Goal: Task Accomplishment & Management: Complete application form

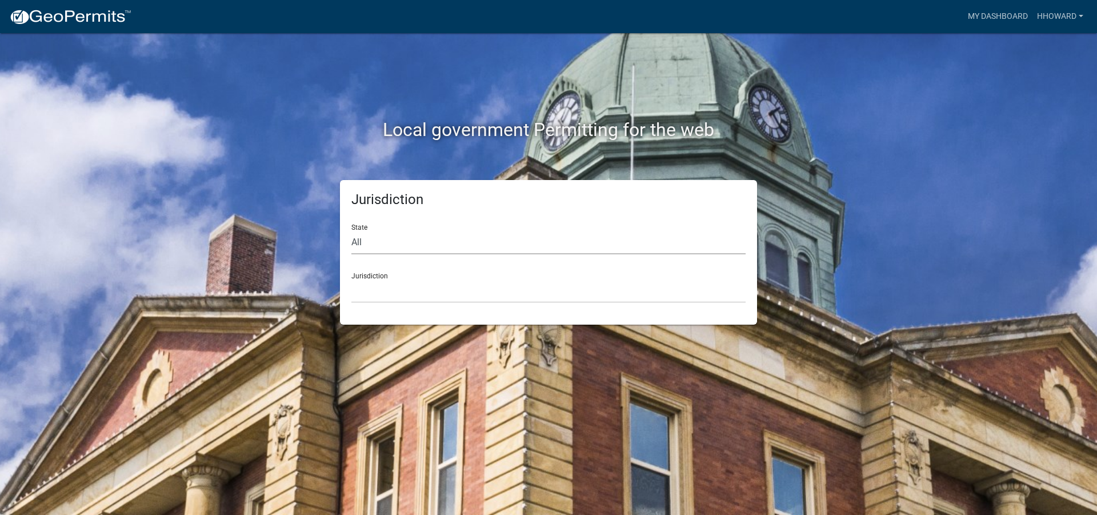
click at [427, 249] on select "All [US_STATE] [US_STATE] [US_STATE] [US_STATE] [US_STATE] [US_STATE] [US_STATE…" at bounding box center [548, 242] width 394 height 23
select select "[US_STATE]"
click at [351, 231] on select "All [US_STATE] [US_STATE] [US_STATE] [US_STATE] [US_STATE] [US_STATE] [US_STATE…" at bounding box center [548, 242] width 394 height 23
click at [422, 282] on select "[GEOGRAPHIC_DATA], [US_STATE] [GEOGRAPHIC_DATA], [US_STATE] [GEOGRAPHIC_DATA], …" at bounding box center [548, 290] width 394 height 23
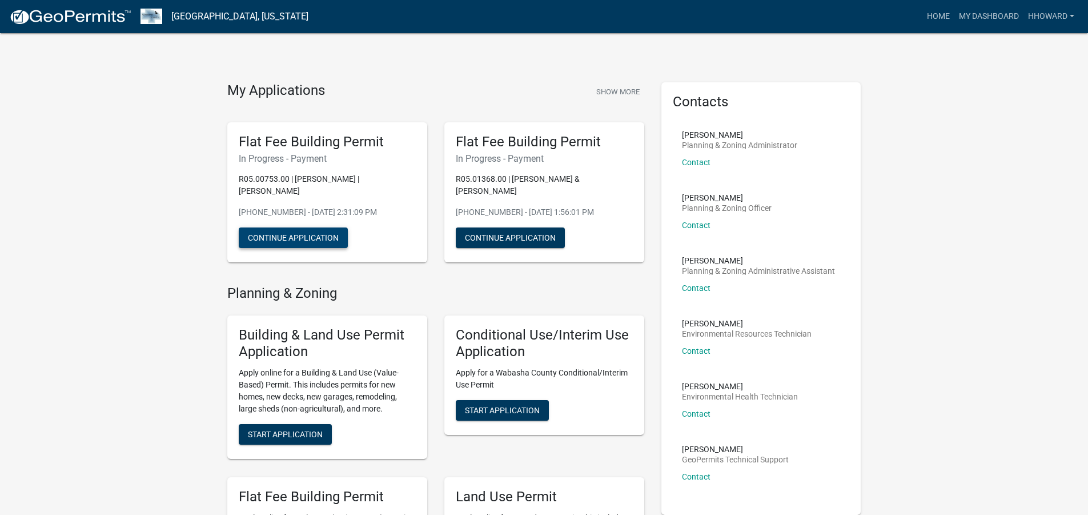
click at [313, 237] on button "Continue Application" at bounding box center [293, 237] width 109 height 21
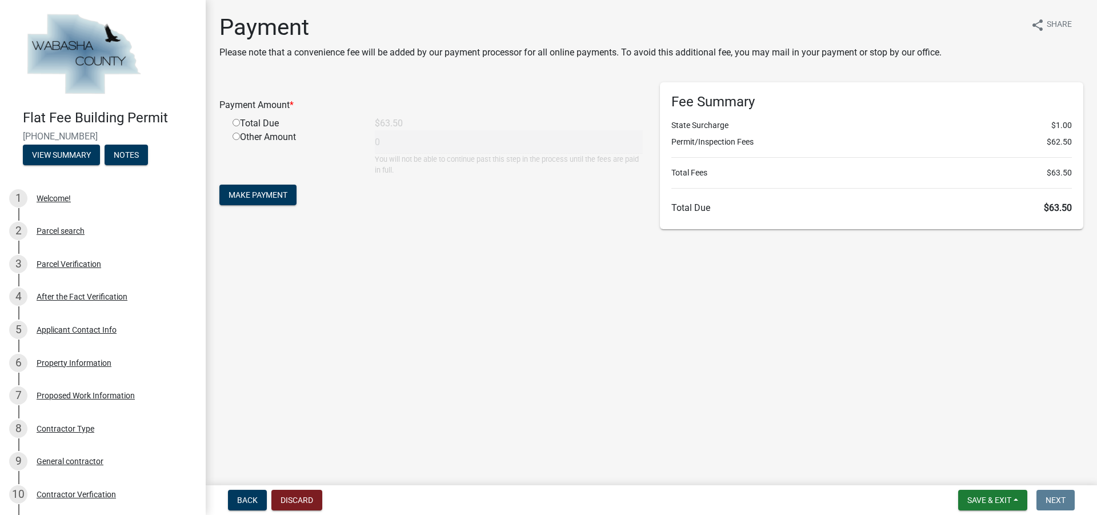
click at [551, 341] on main "Payment Please note that a convenience fee will be added by our payment process…" at bounding box center [651, 240] width 891 height 481
